Goal: Information Seeking & Learning: Understand process/instructions

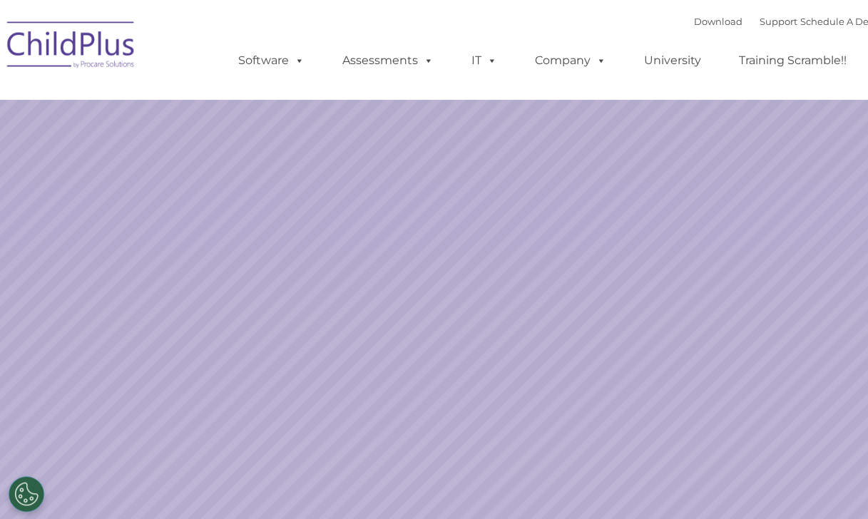
select select "MEDIUM"
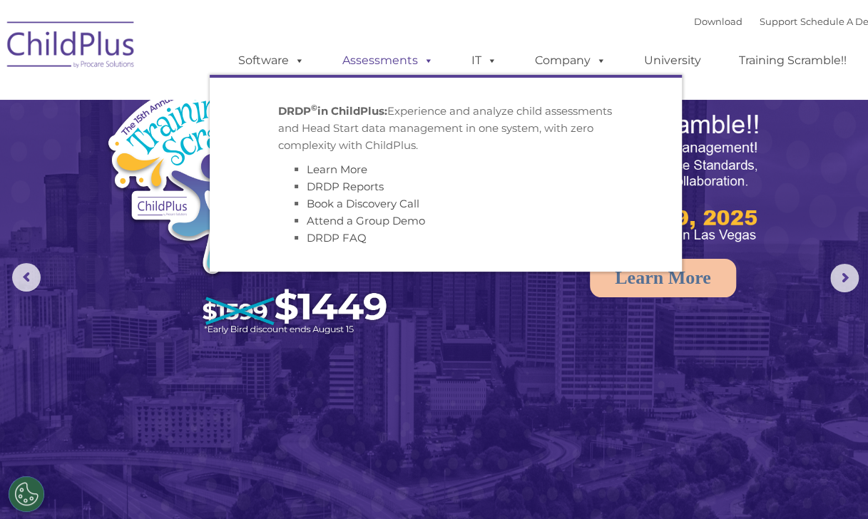
click at [425, 62] on span at bounding box center [426, 60] width 16 height 14
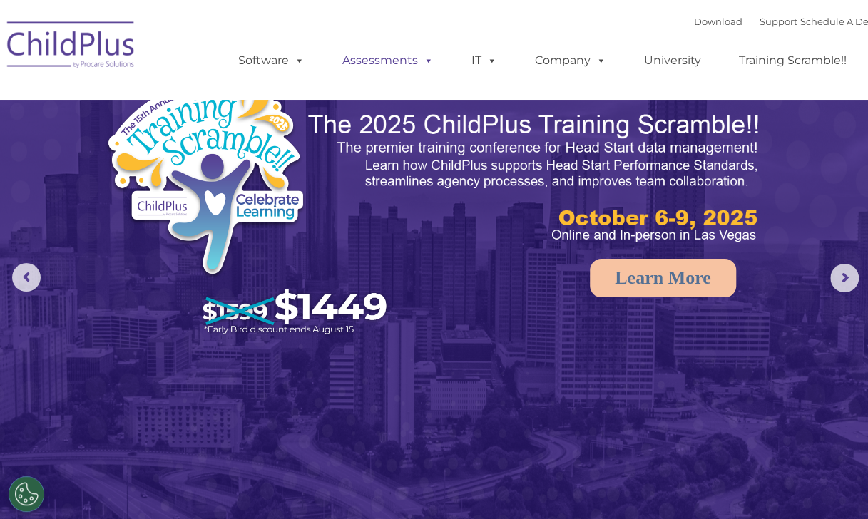
click at [425, 62] on span at bounding box center [426, 60] width 16 height 14
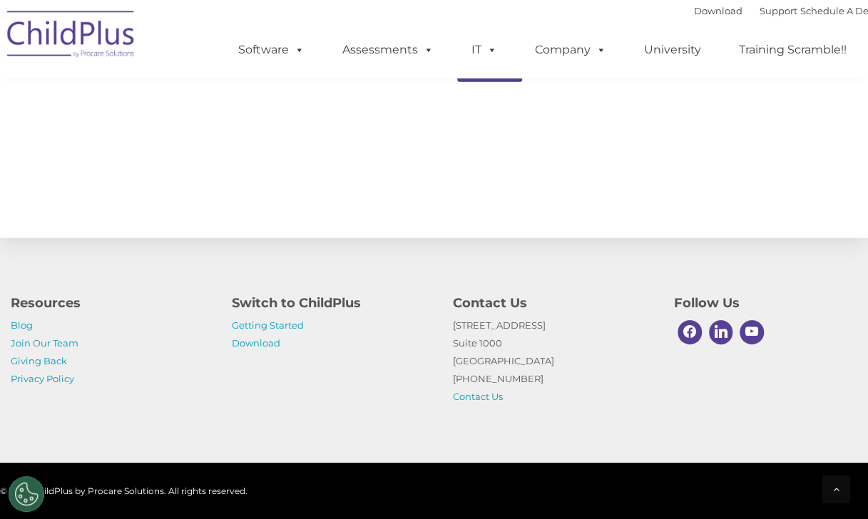
scroll to position [1632, 0]
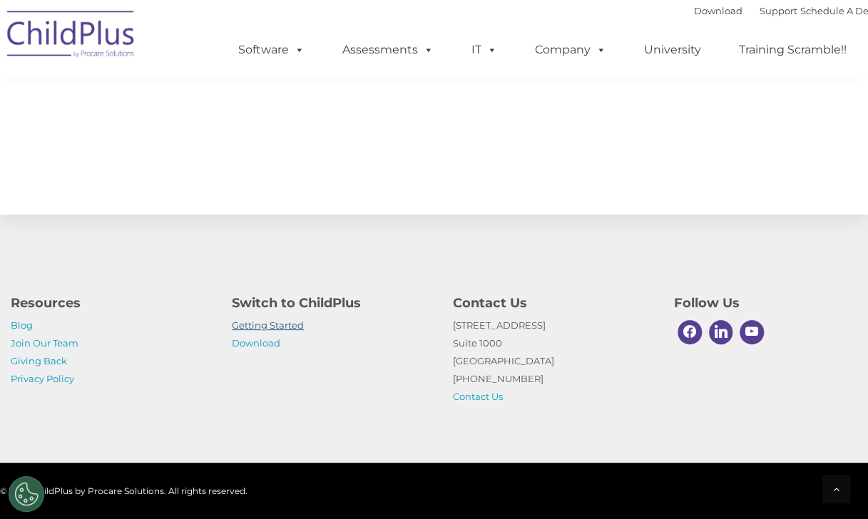
click at [288, 324] on link "Getting Started" at bounding box center [268, 325] width 72 height 11
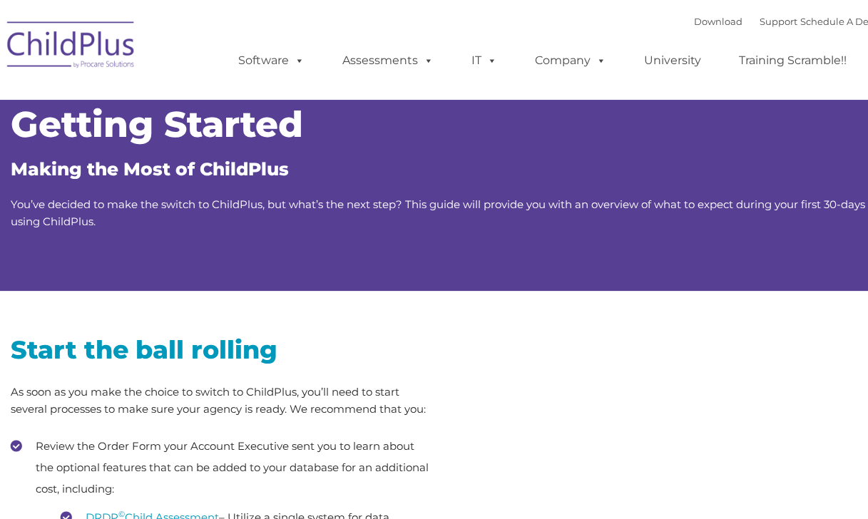
type input ""
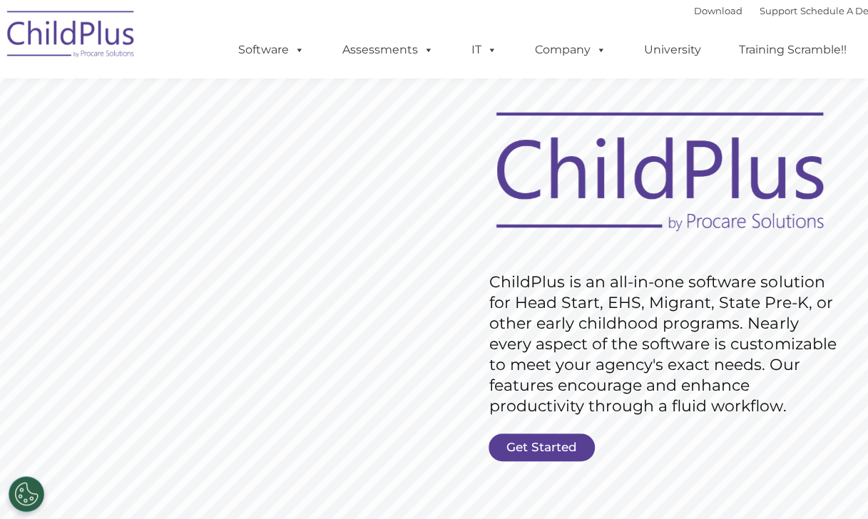
scroll to position [39, 0]
